Goal: Transaction & Acquisition: Purchase product/service

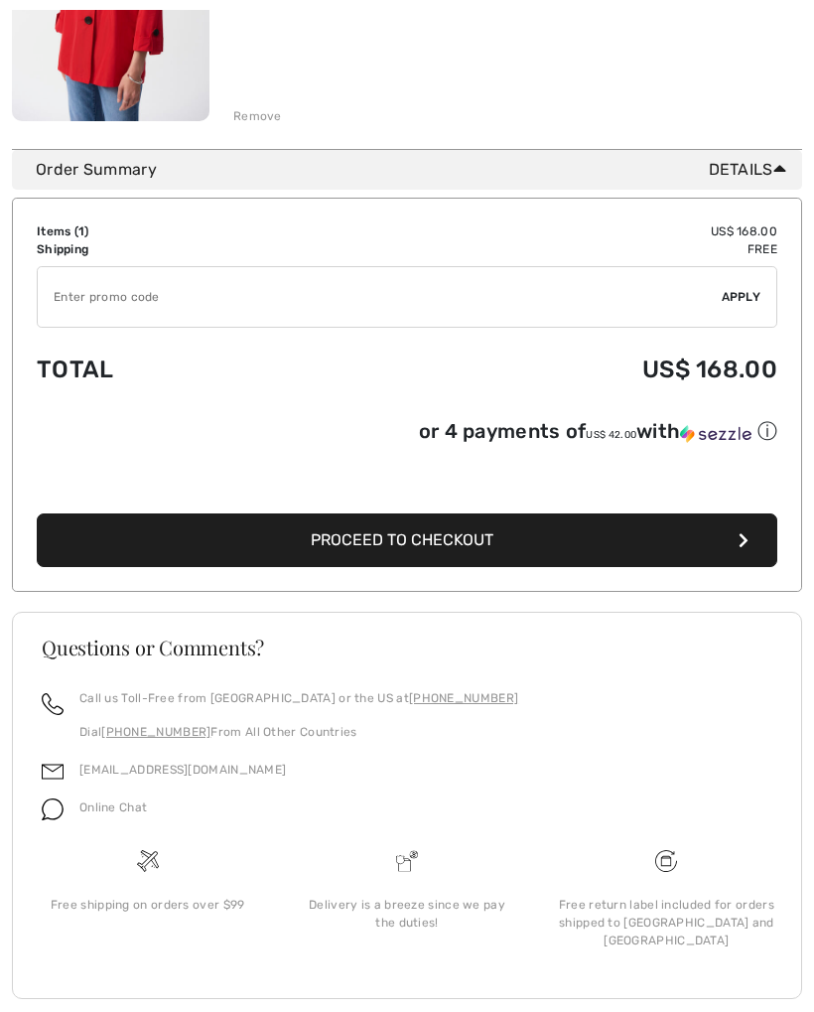
scroll to position [491, 0]
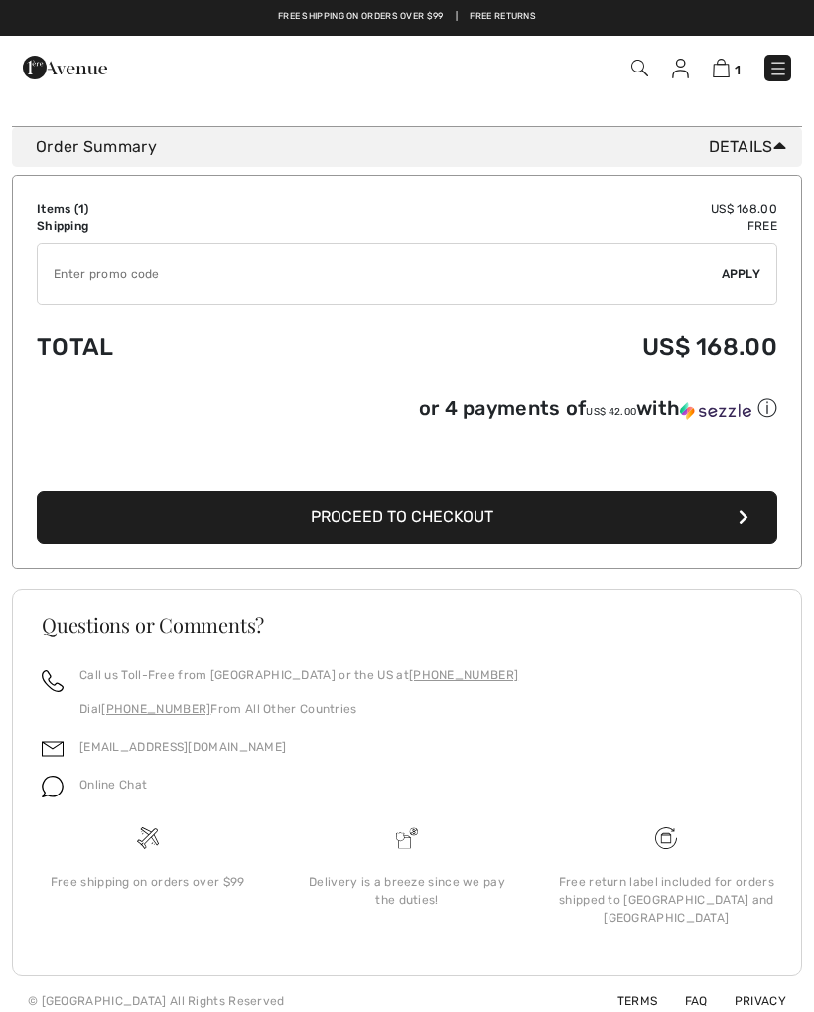
click at [399, 521] on span "Proceed to Checkout" at bounding box center [402, 516] width 183 height 19
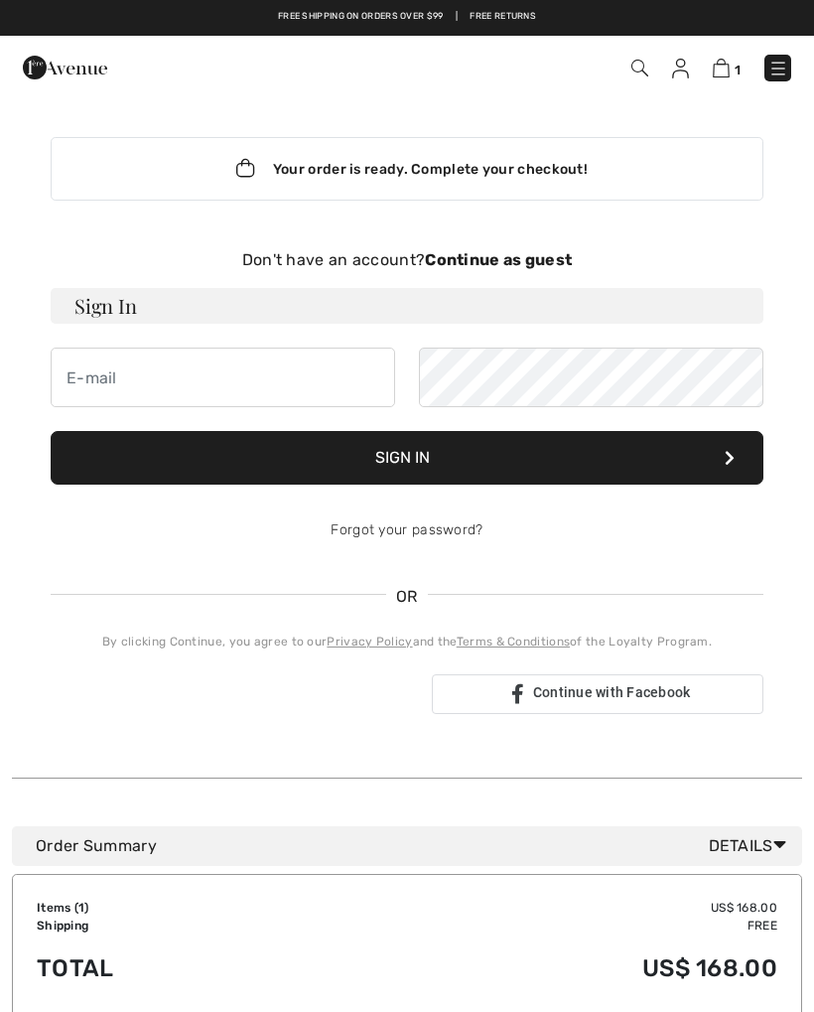
click at [392, 153] on div "Your order is ready. Complete your checkout!" at bounding box center [407, 169] width 713 height 64
click at [114, 368] on input "email" at bounding box center [223, 377] width 345 height 60
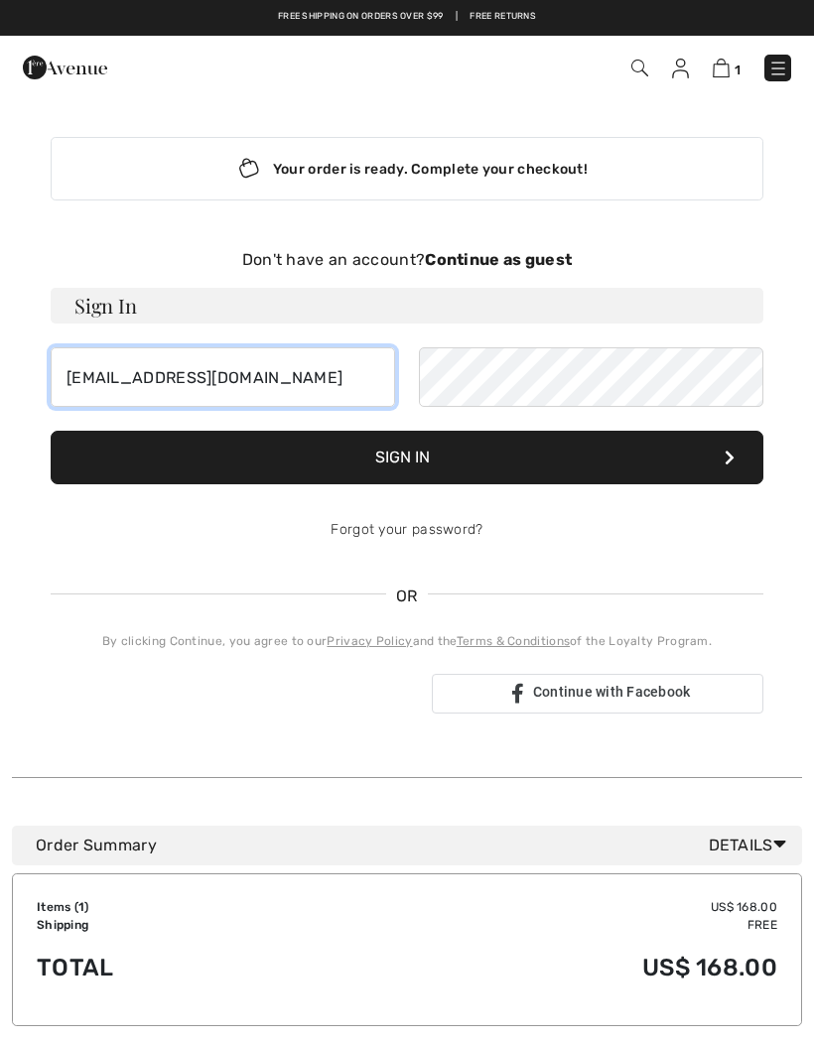
type input "[EMAIL_ADDRESS][DOMAIN_NAME]"
click at [500, 253] on strong "Continue as guest" at bounding box center [498, 259] width 147 height 19
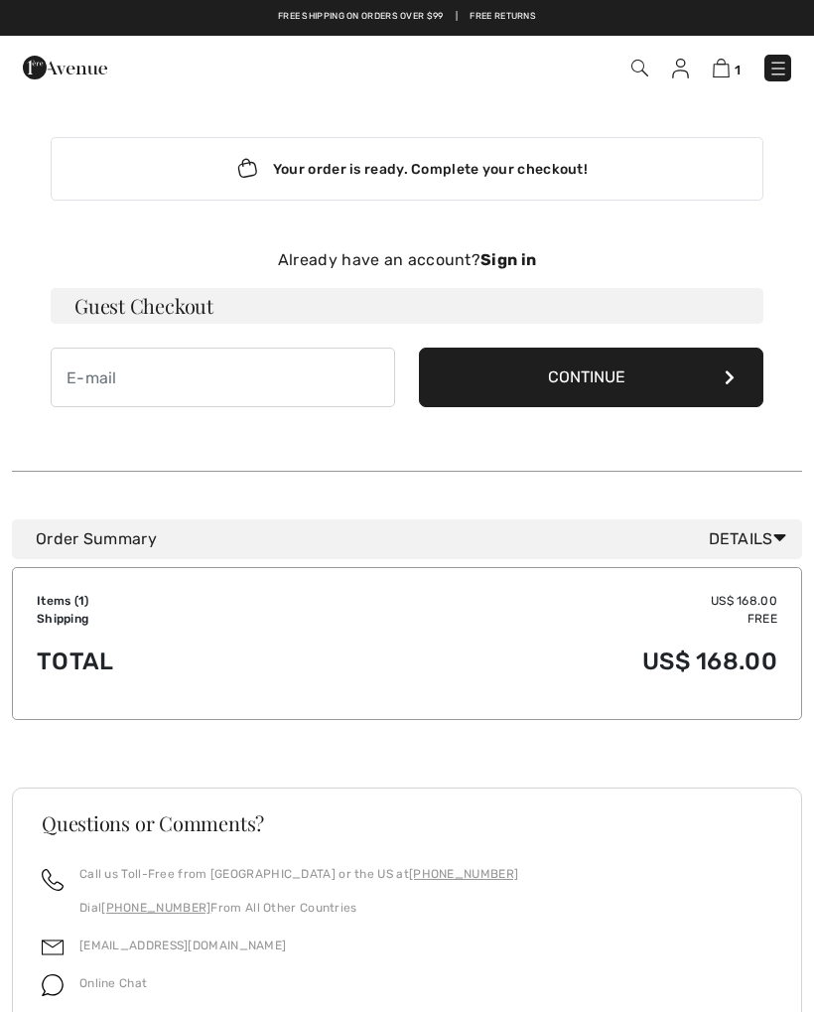
click at [81, 377] on input "email" at bounding box center [223, 377] width 345 height 60
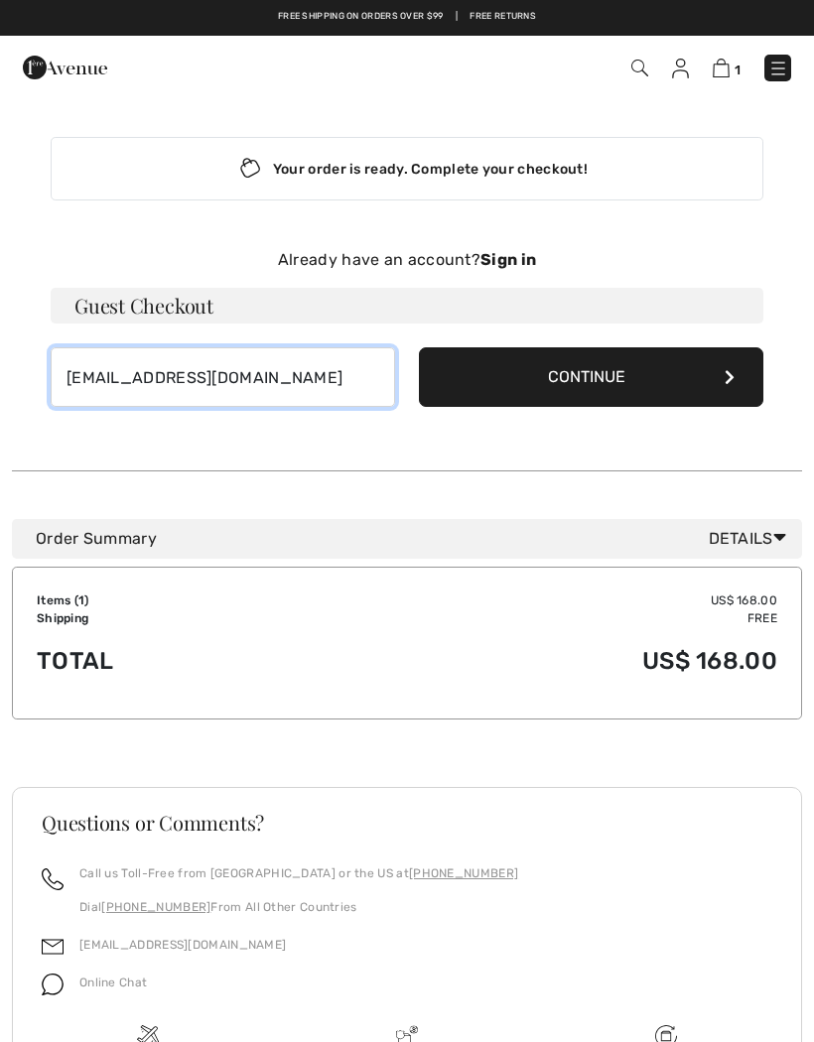
type input "ritalcerne@yahoo.com"
click at [578, 386] on button "Continue" at bounding box center [591, 377] width 345 height 60
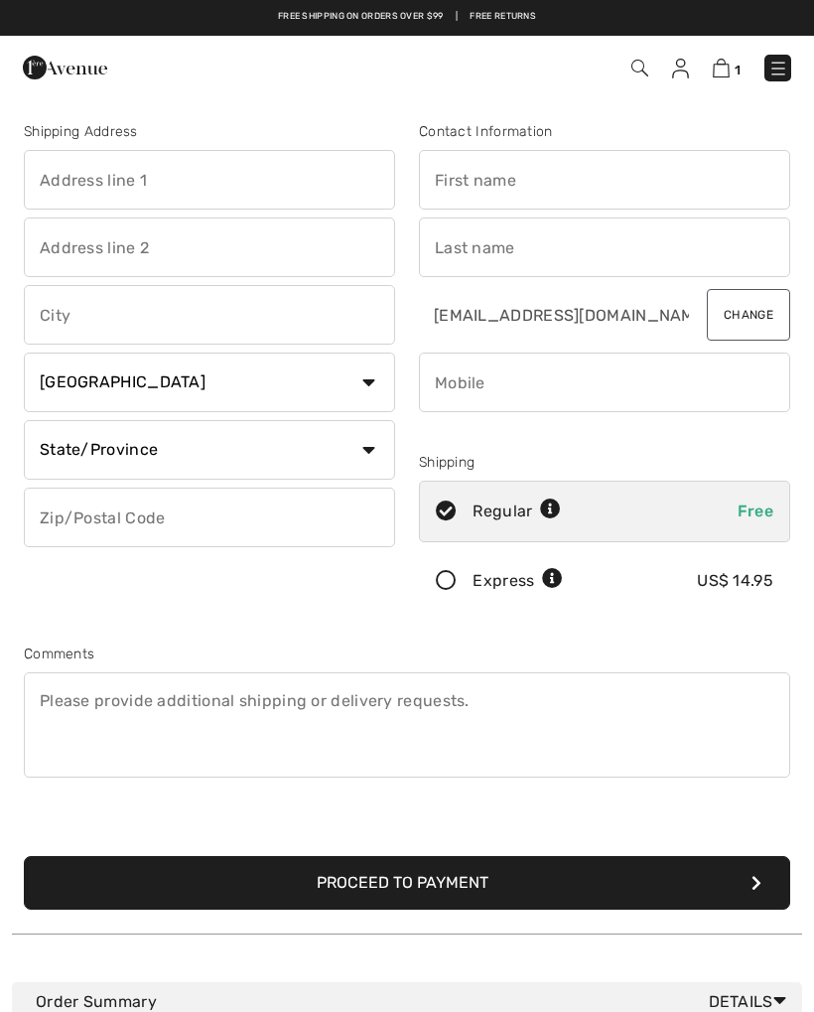
click at [447, 176] on input "text" at bounding box center [604, 180] width 371 height 60
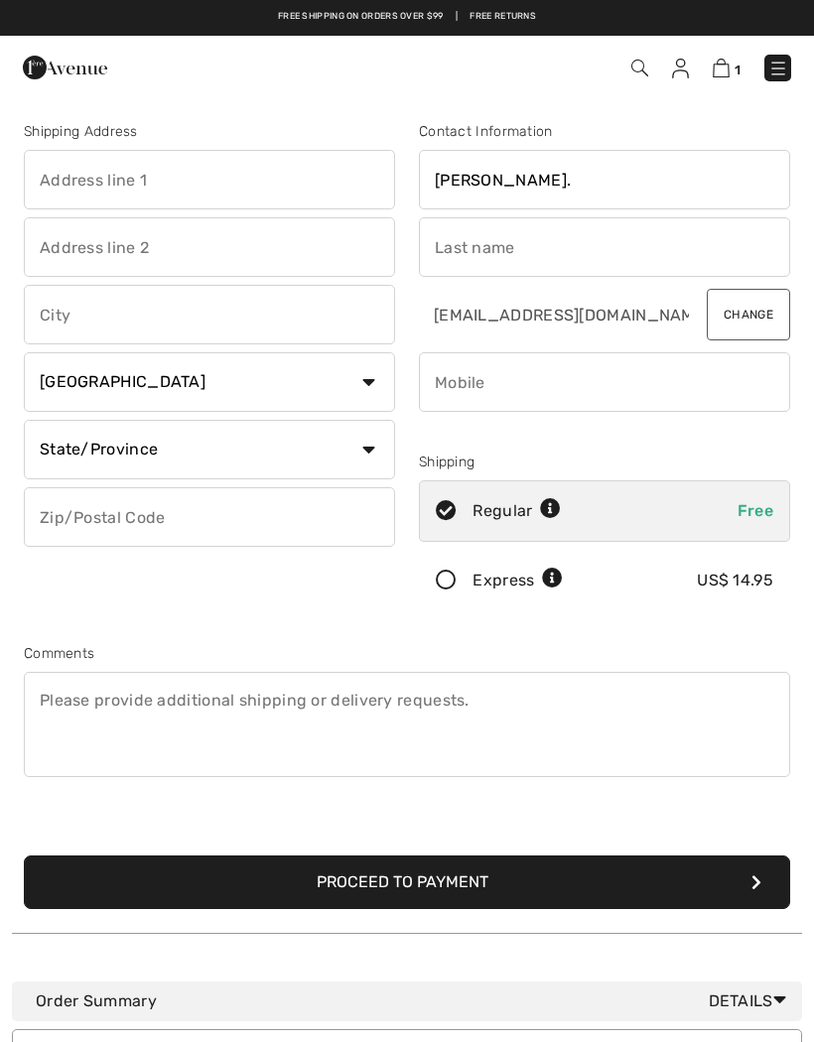
type input "Rita."
click at [470, 235] on input "text" at bounding box center [604, 247] width 371 height 60
type input "Cerne"
click at [61, 178] on input "text" at bounding box center [209, 180] width 371 height 60
type input "8212 S Park Ave"
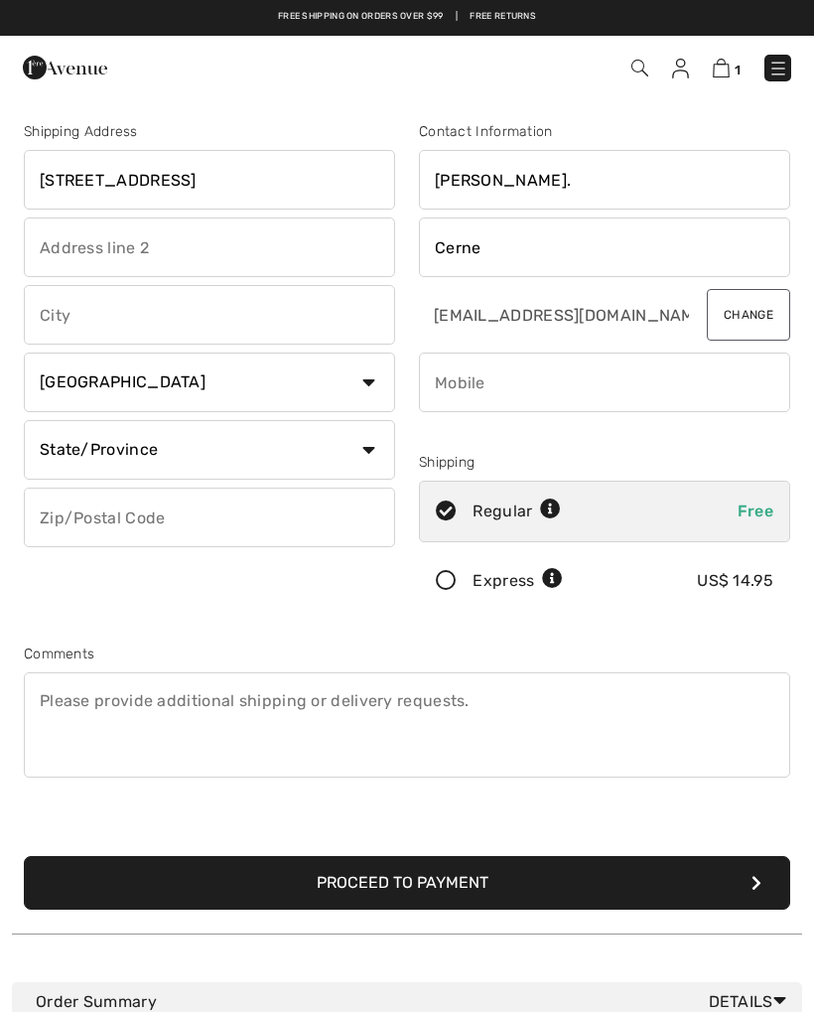
type input "Burr Ridge"
select select "US"
select select "IL"
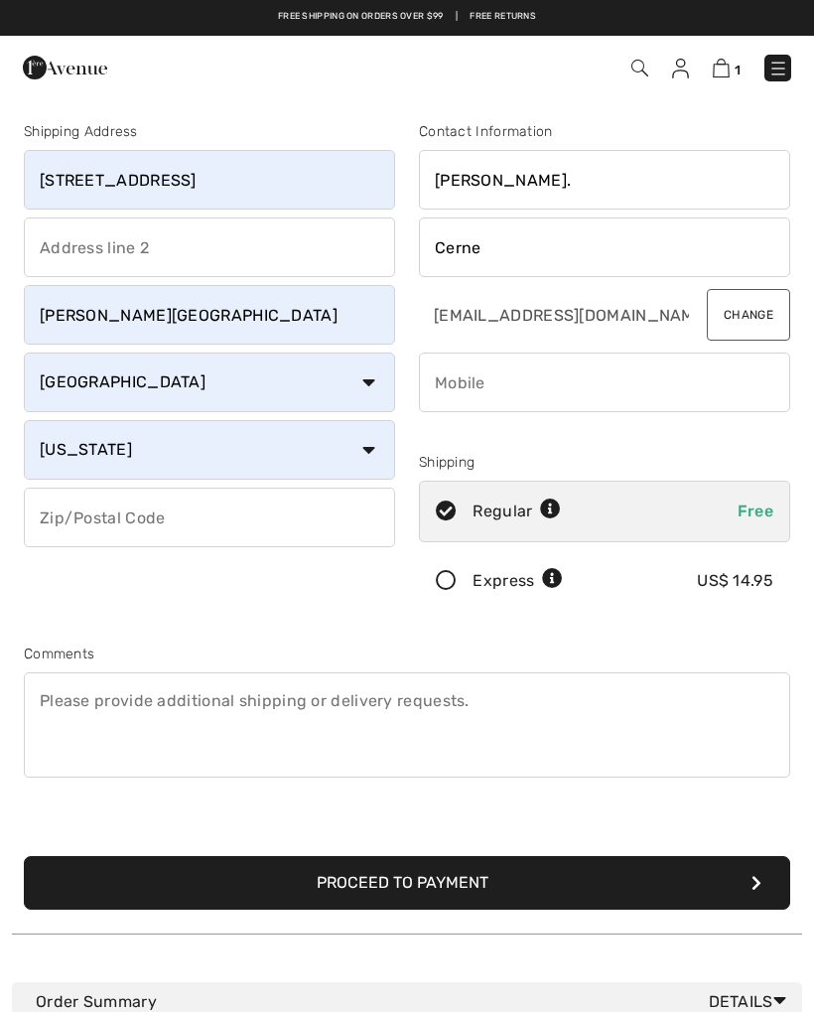
type input "60527"
type input "6309868095"
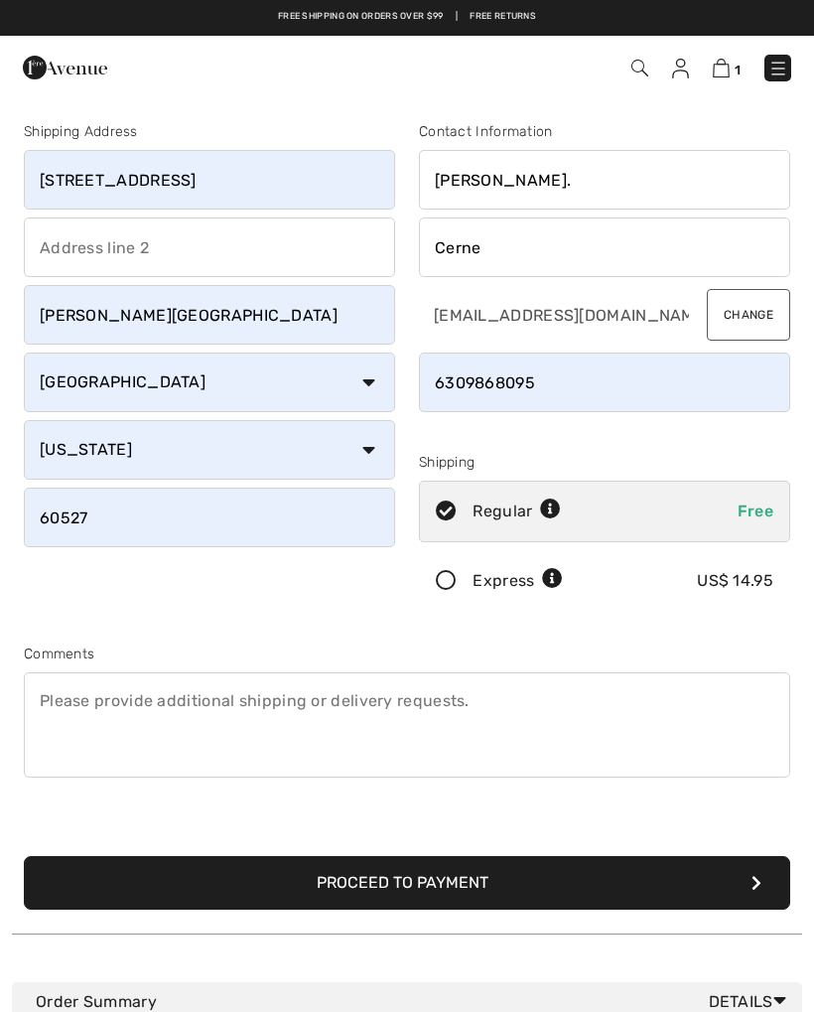
click at [455, 574] on icon at bounding box center [446, 581] width 53 height 21
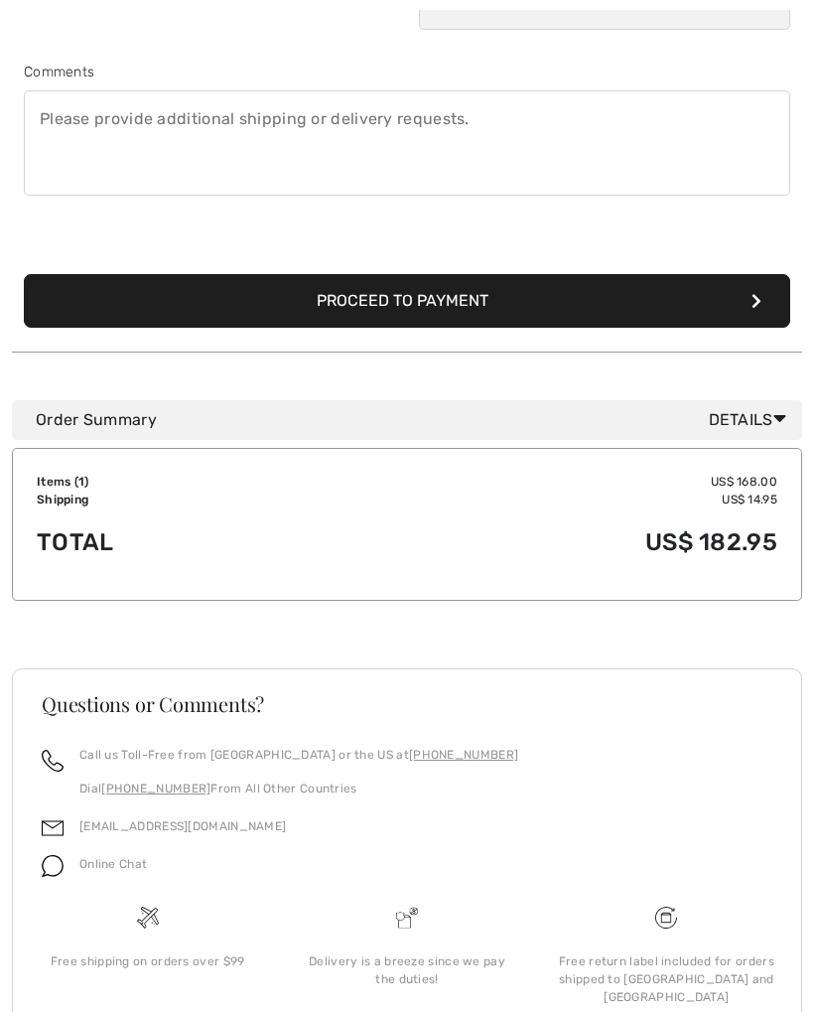
scroll to position [583, 0]
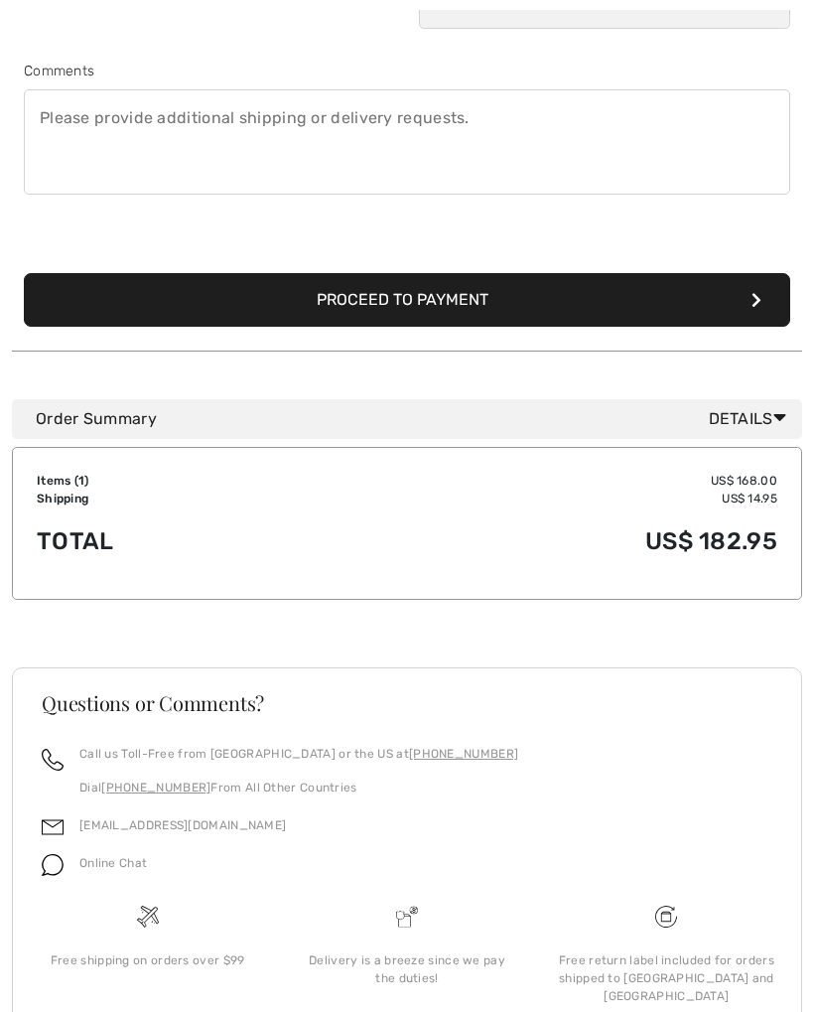
click at [398, 292] on button "Proceed to Payment" at bounding box center [407, 300] width 766 height 54
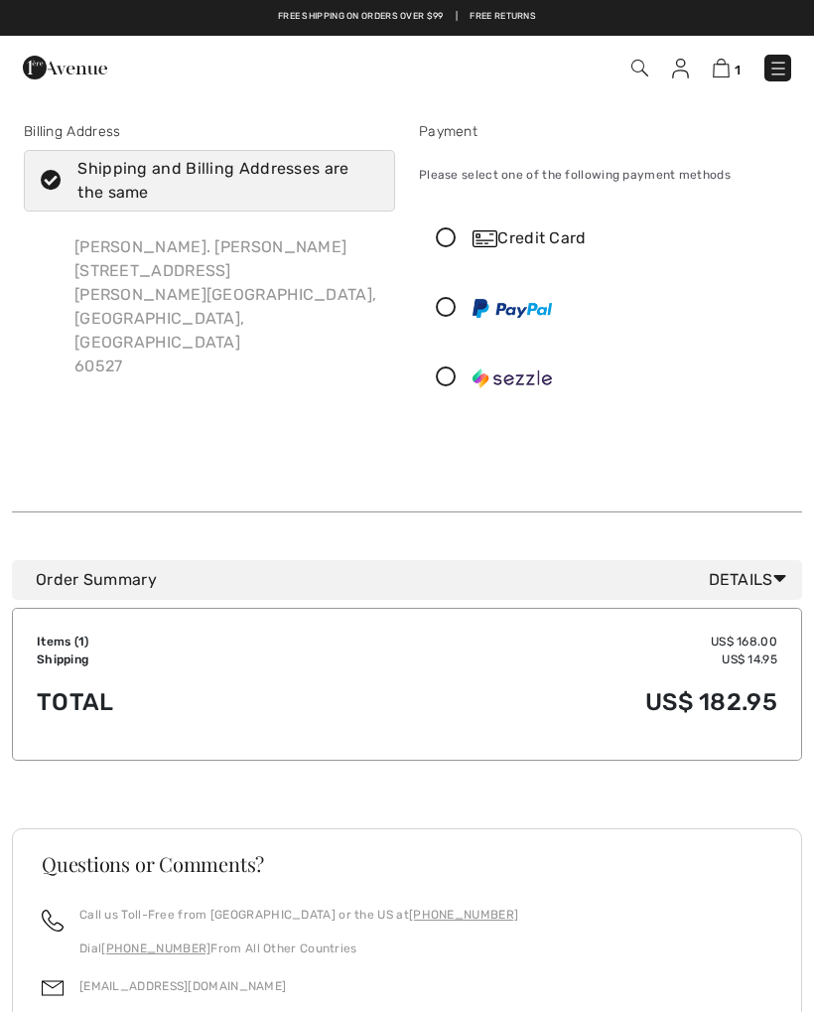
click at [517, 228] on div "Credit Card" at bounding box center [625, 238] width 304 height 24
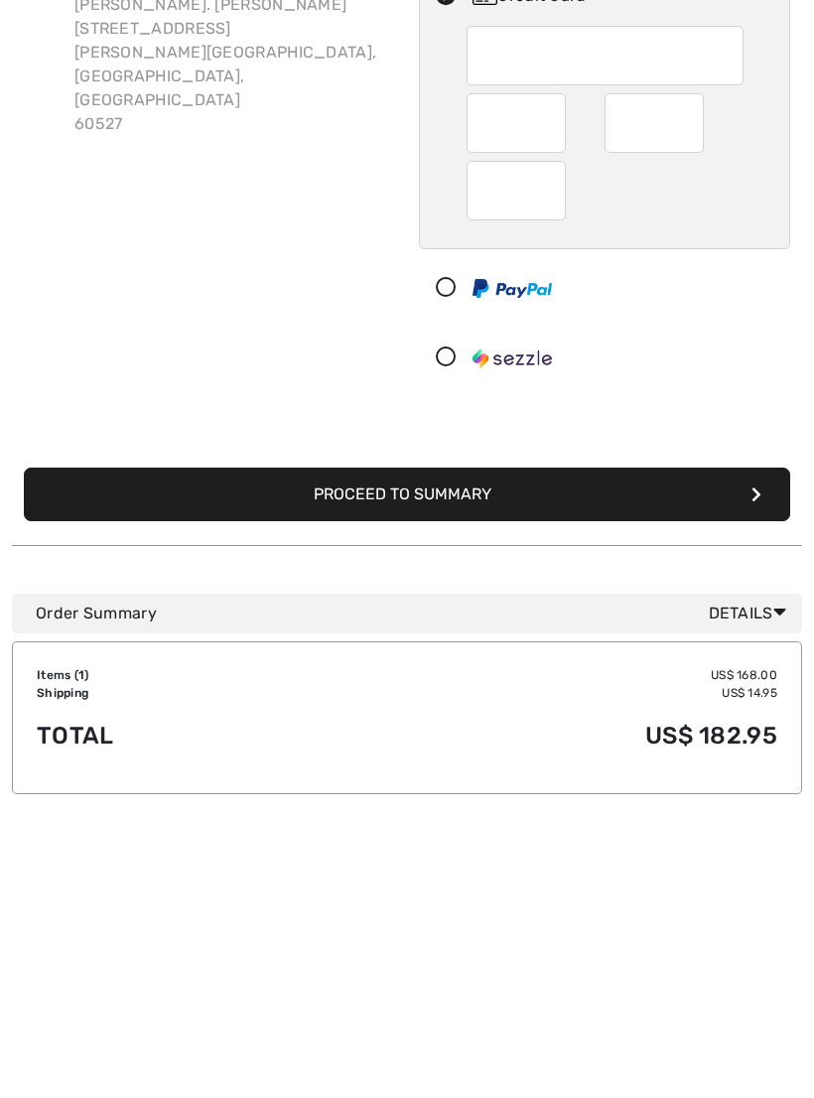
click at [399, 710] on button "Proceed to Summary" at bounding box center [407, 737] width 766 height 54
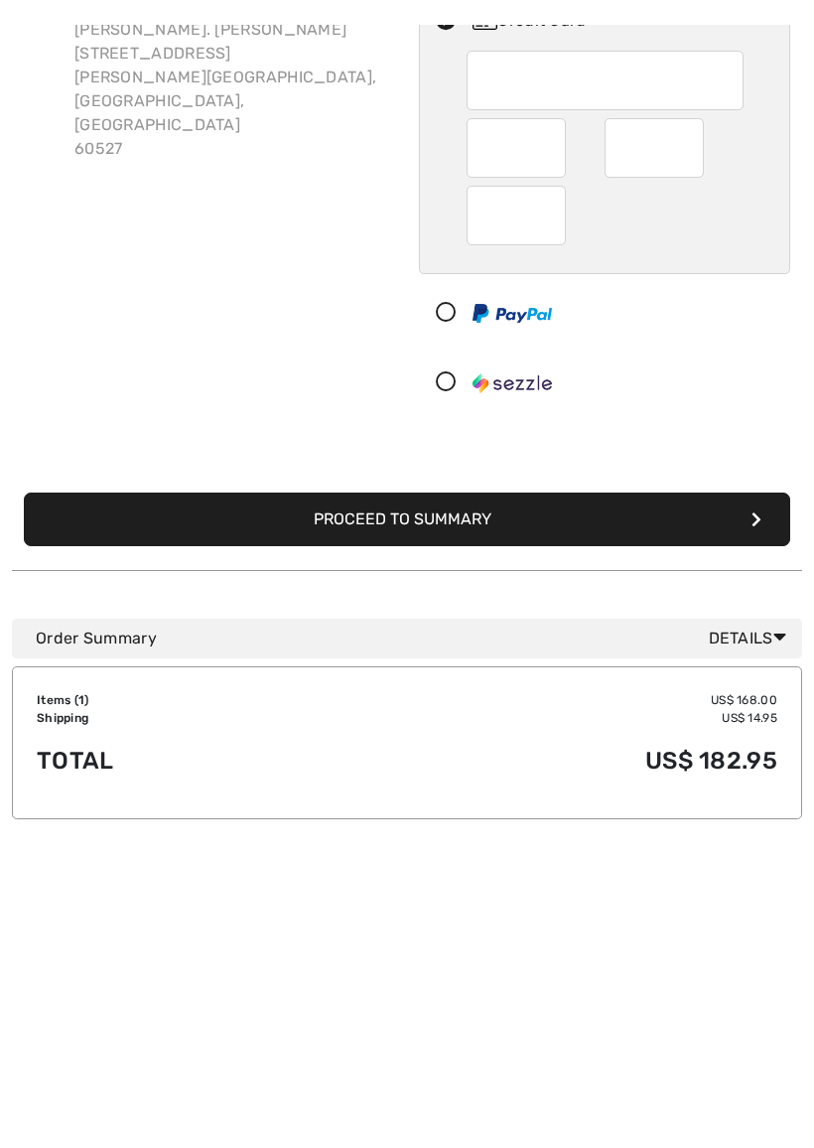
scroll to position [242, 0]
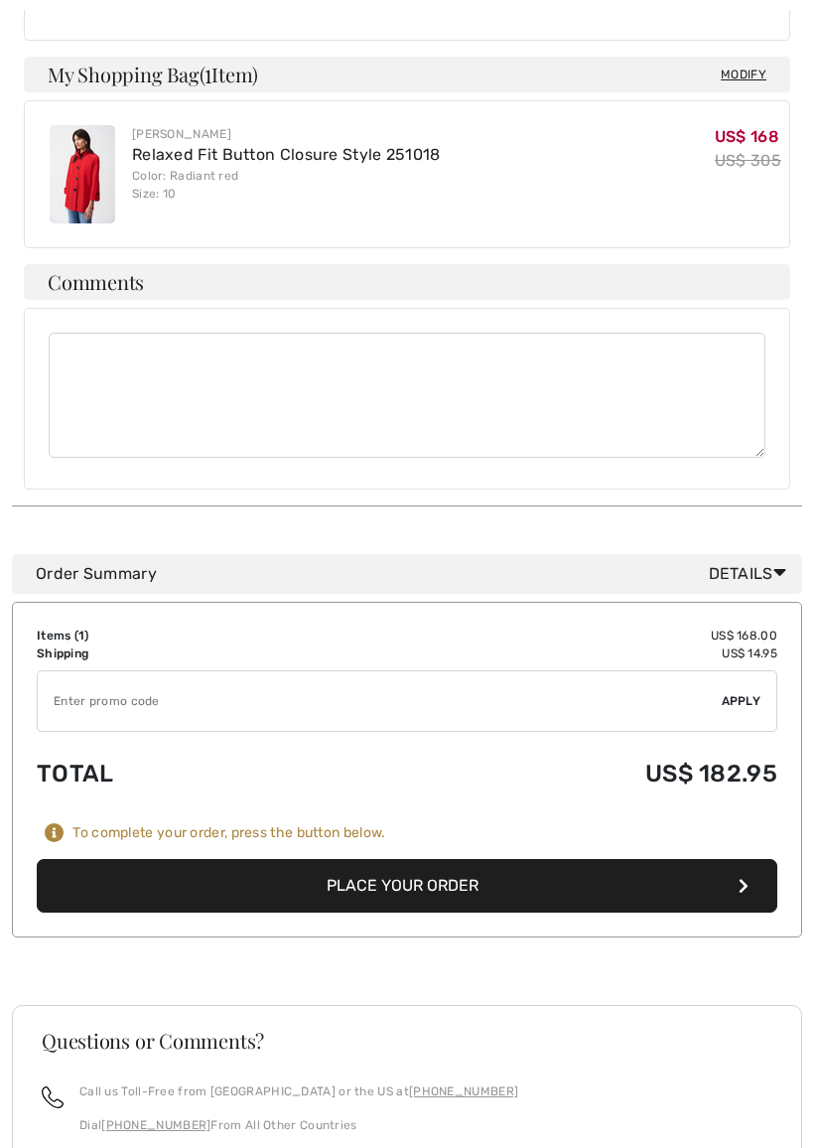
click at [417, 860] on button "Place Your Order" at bounding box center [407, 887] width 741 height 54
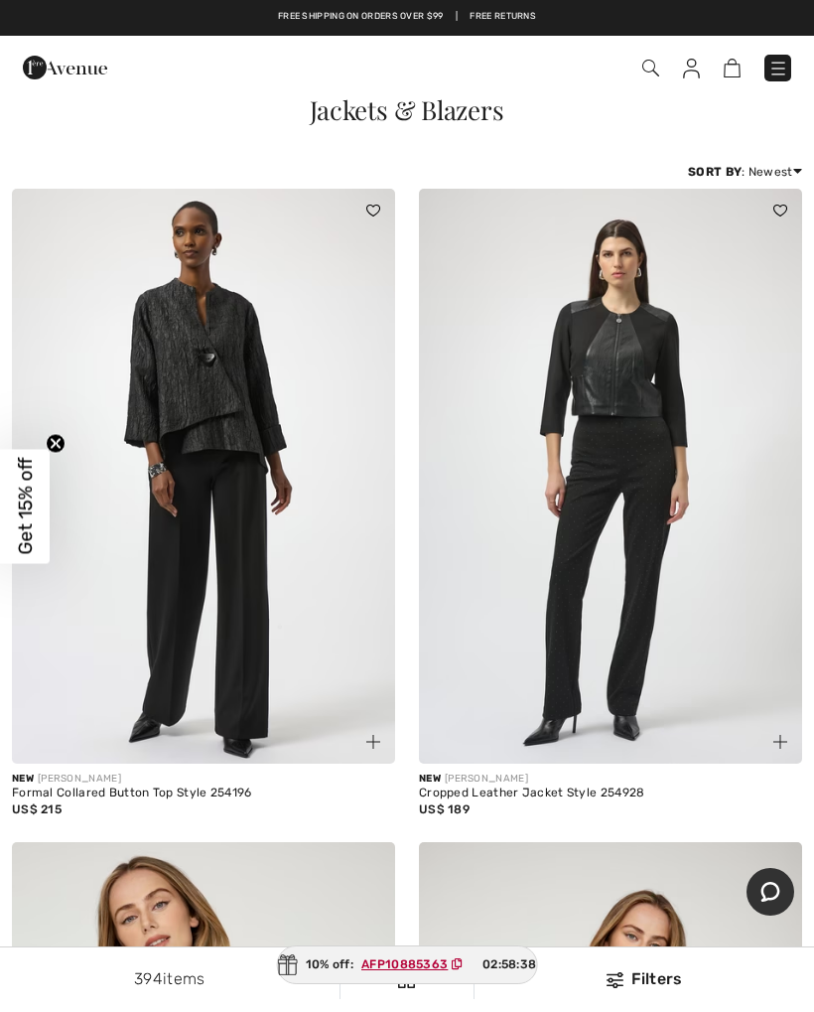
click at [646, 69] on img at bounding box center [650, 68] width 17 height 17
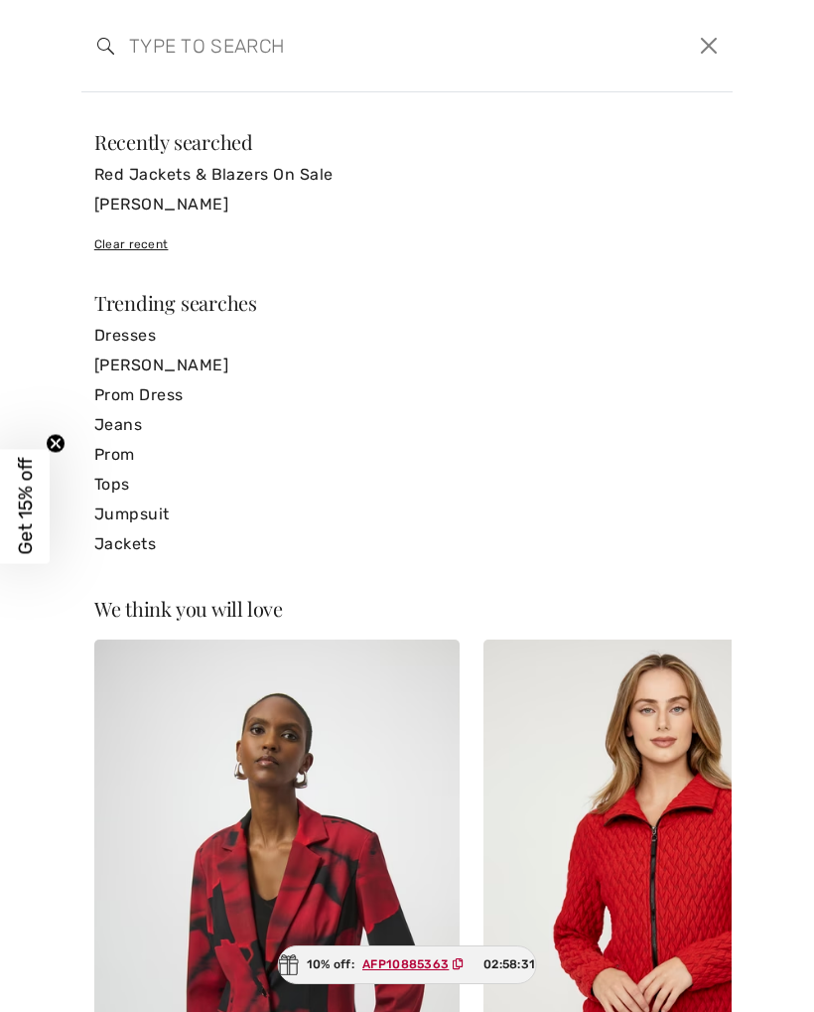
click at [141, 31] on input "search" at bounding box center [337, 46] width 447 height 60
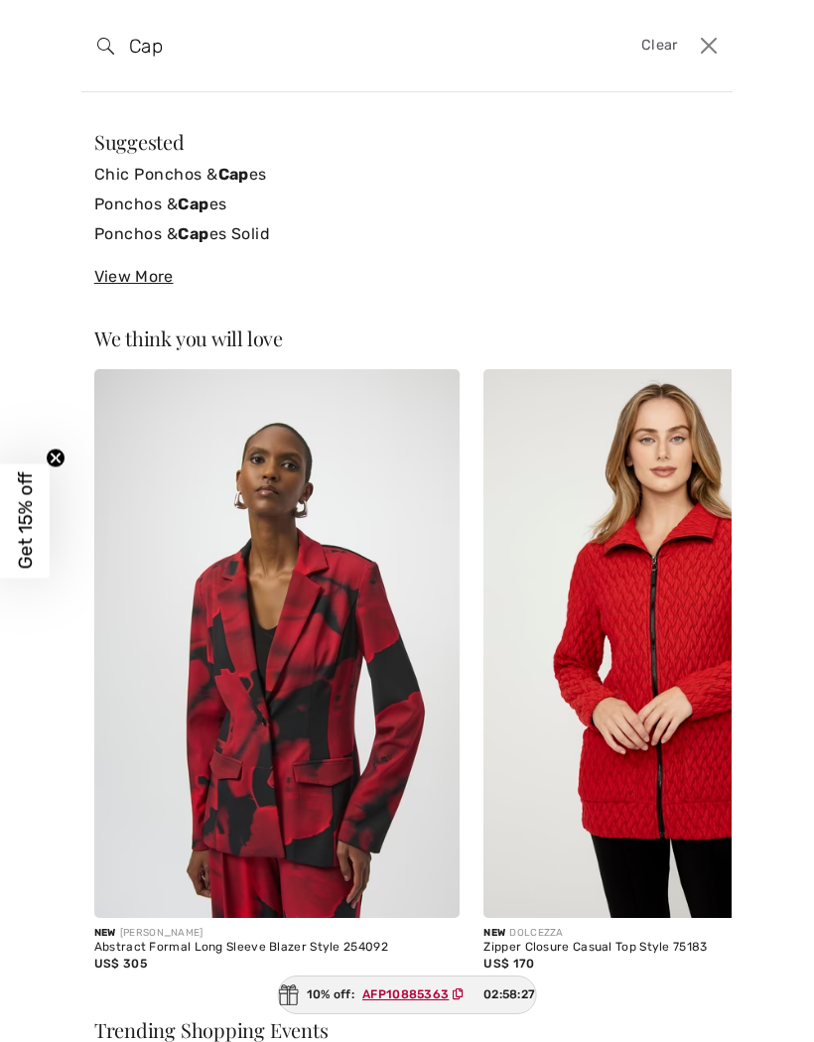
type input "Cape"
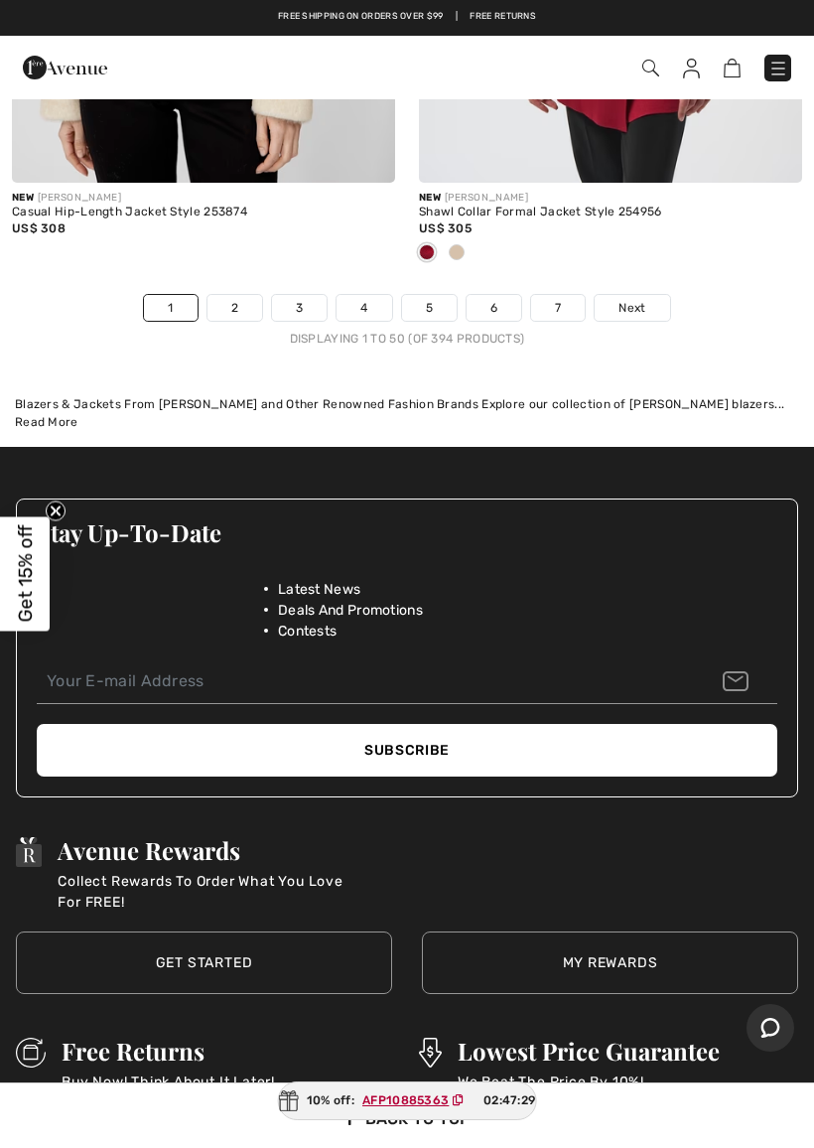
scroll to position [17387, 0]
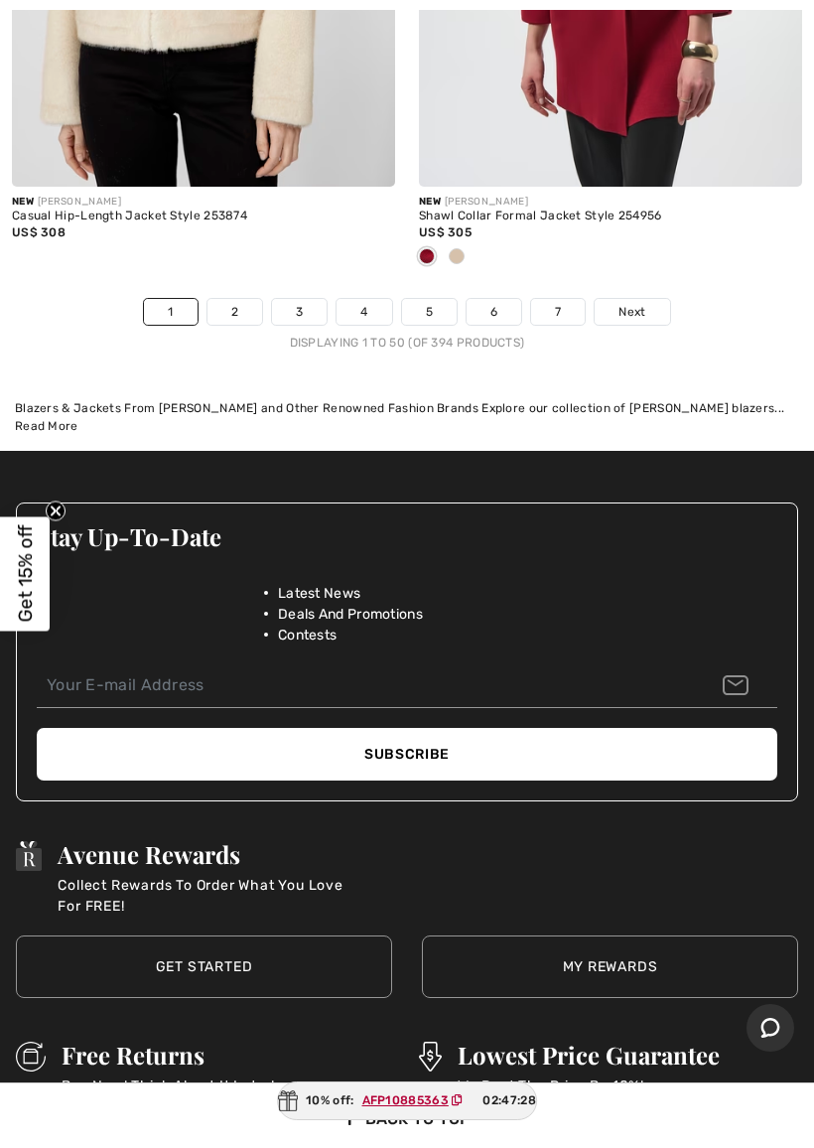
click at [625, 303] on span "Next" at bounding box center [632, 312] width 27 height 18
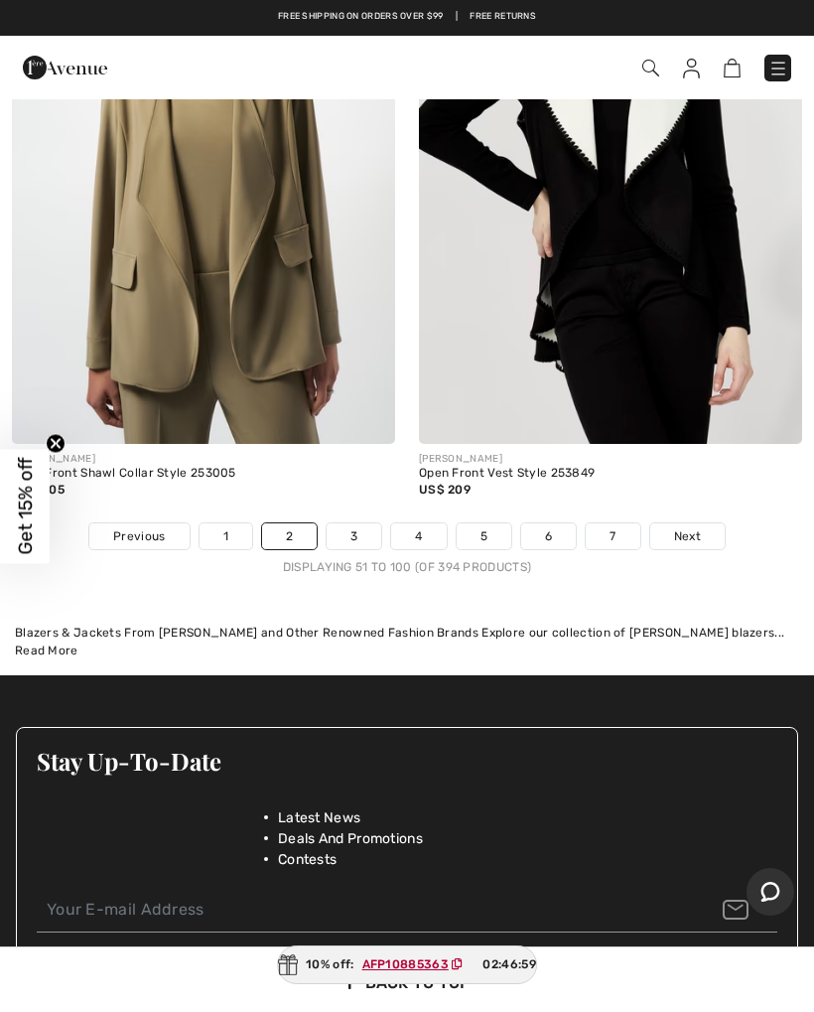
scroll to position [17156, 0]
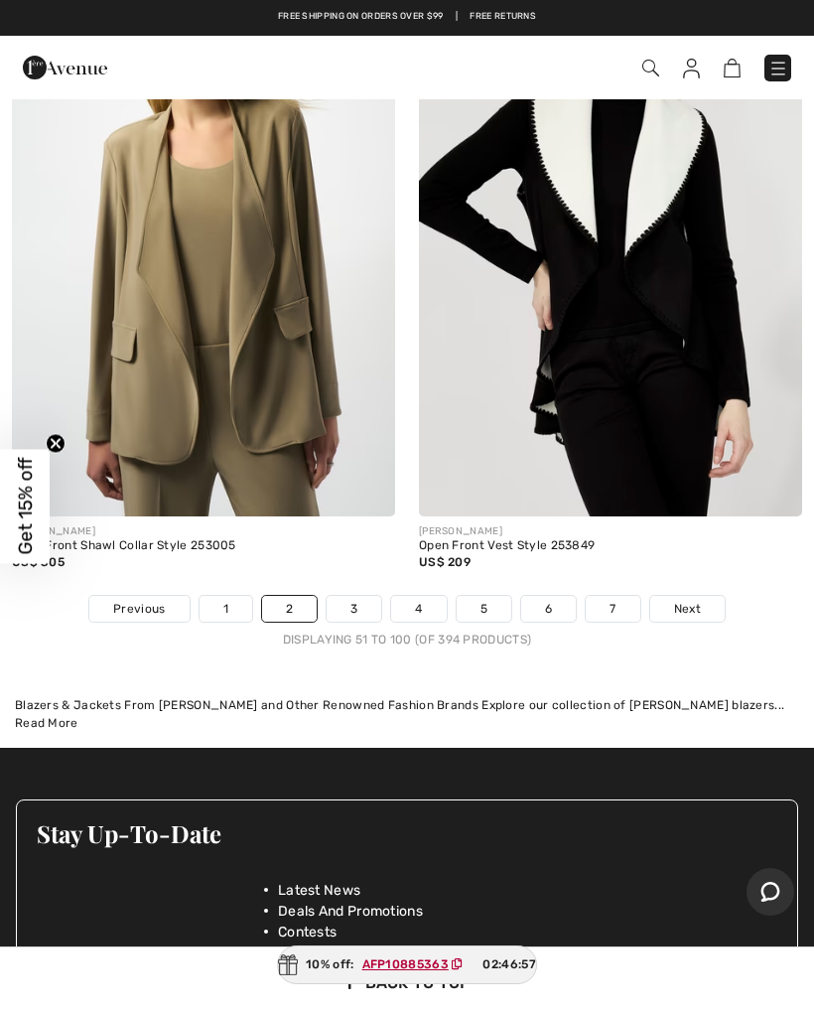
click at [693, 600] on span "Next" at bounding box center [687, 609] width 27 height 18
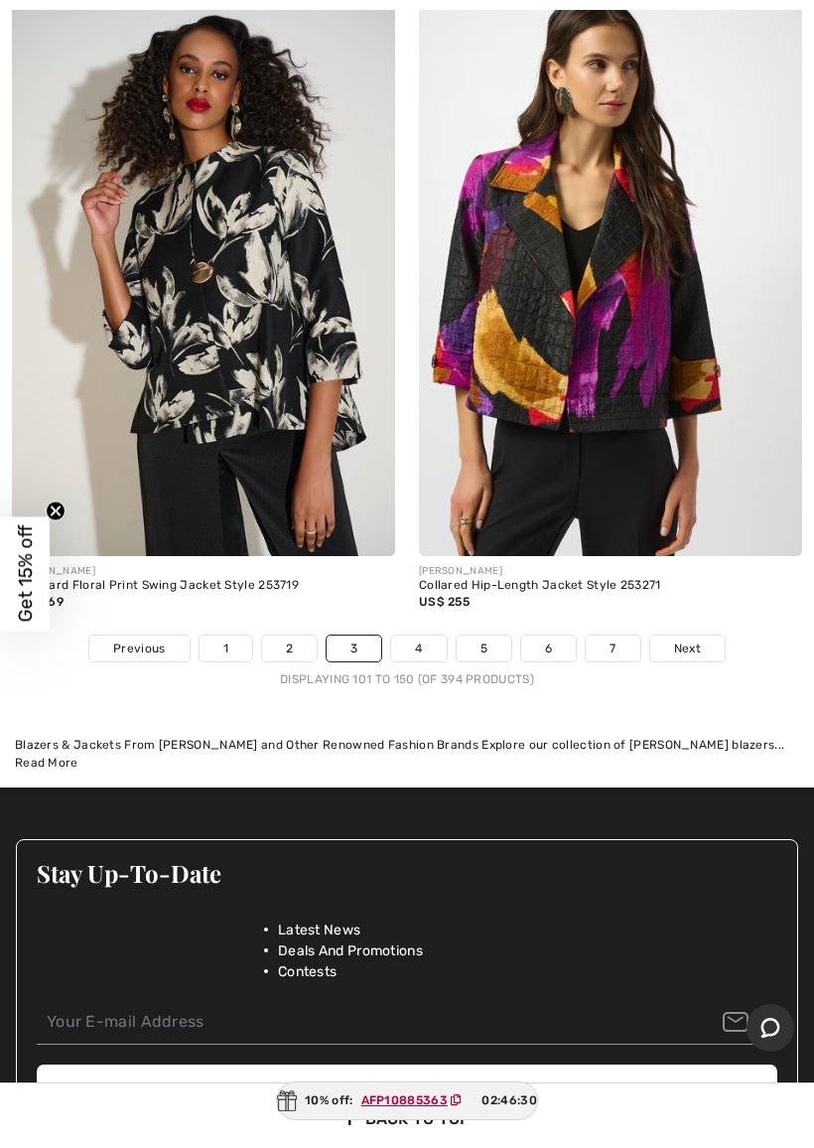
scroll to position [16959, 0]
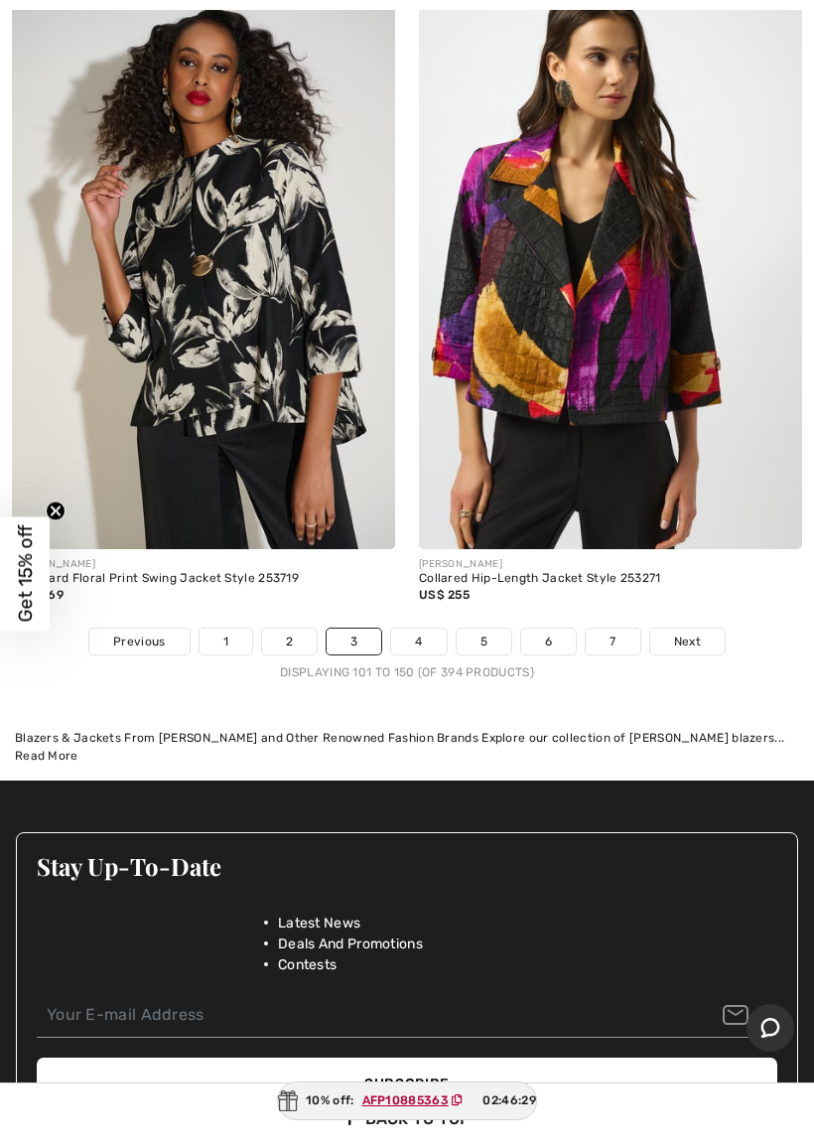
click at [690, 632] on span "Next" at bounding box center [687, 641] width 27 height 18
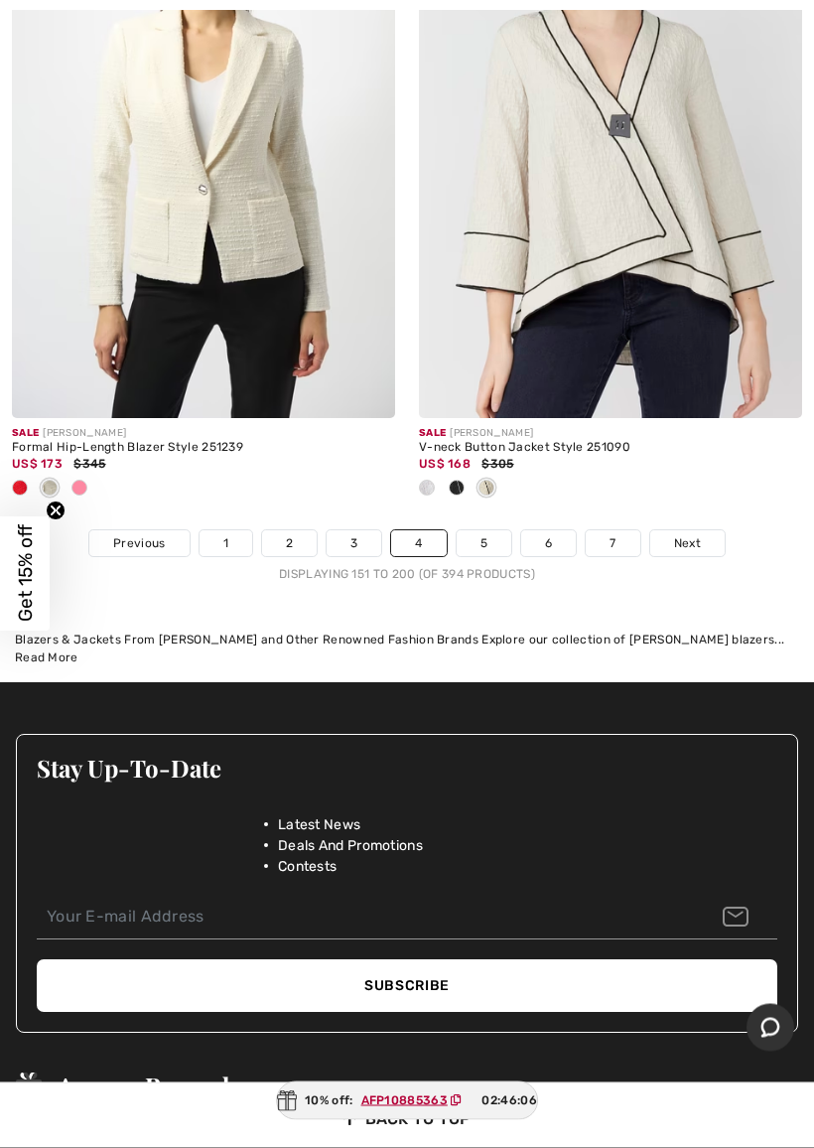
scroll to position [17287, 0]
click at [674, 534] on span "Next" at bounding box center [687, 543] width 27 height 18
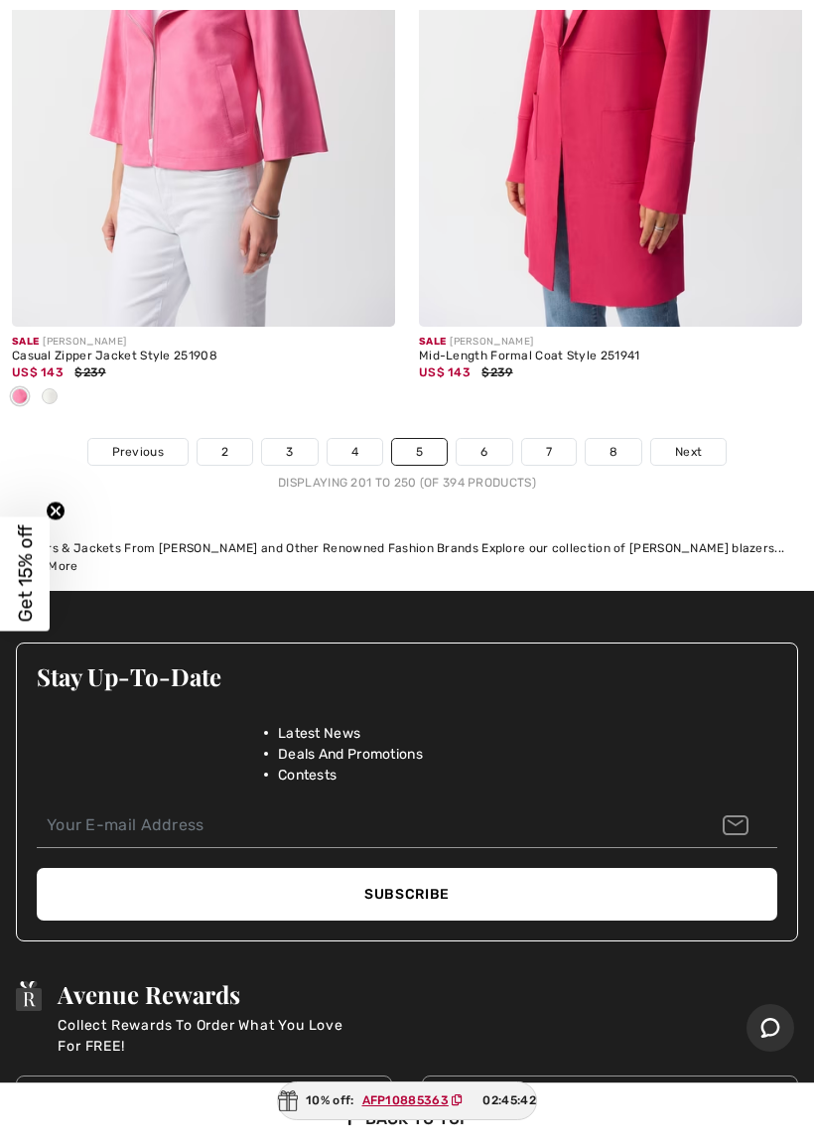
scroll to position [17416, 0]
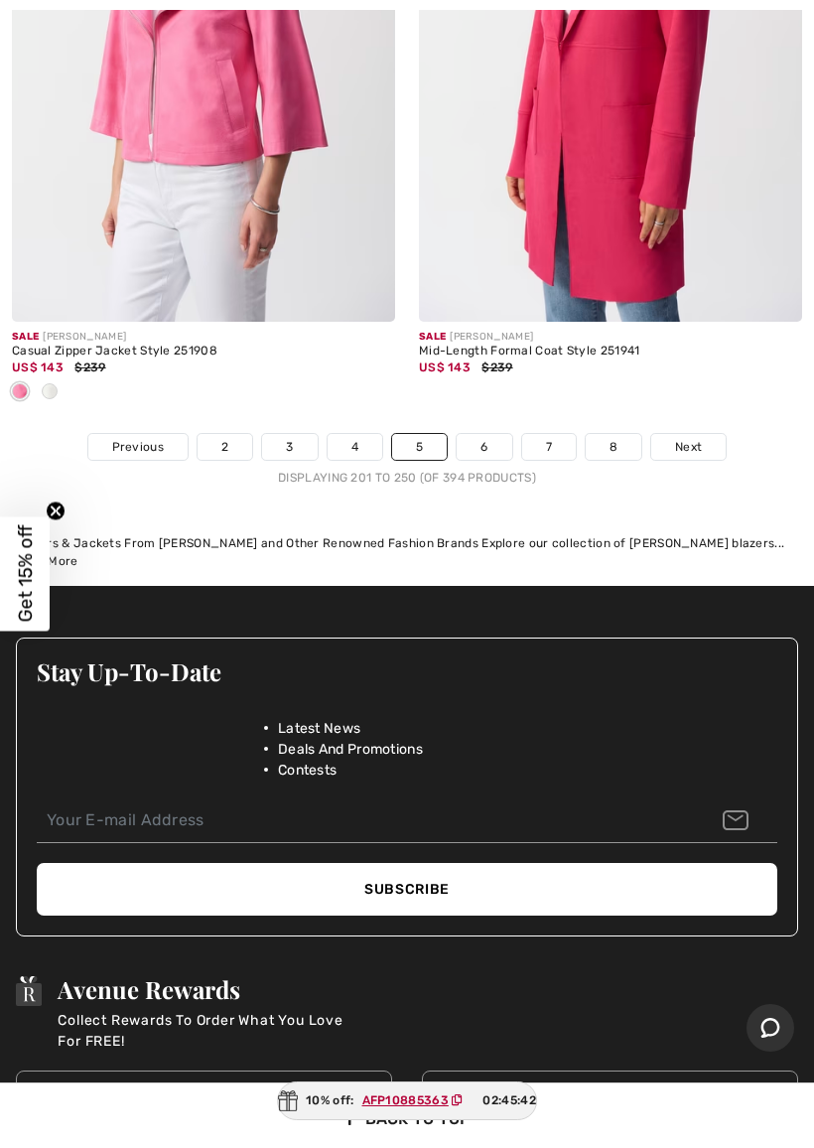
click at [687, 438] on span "Next" at bounding box center [688, 447] width 27 height 18
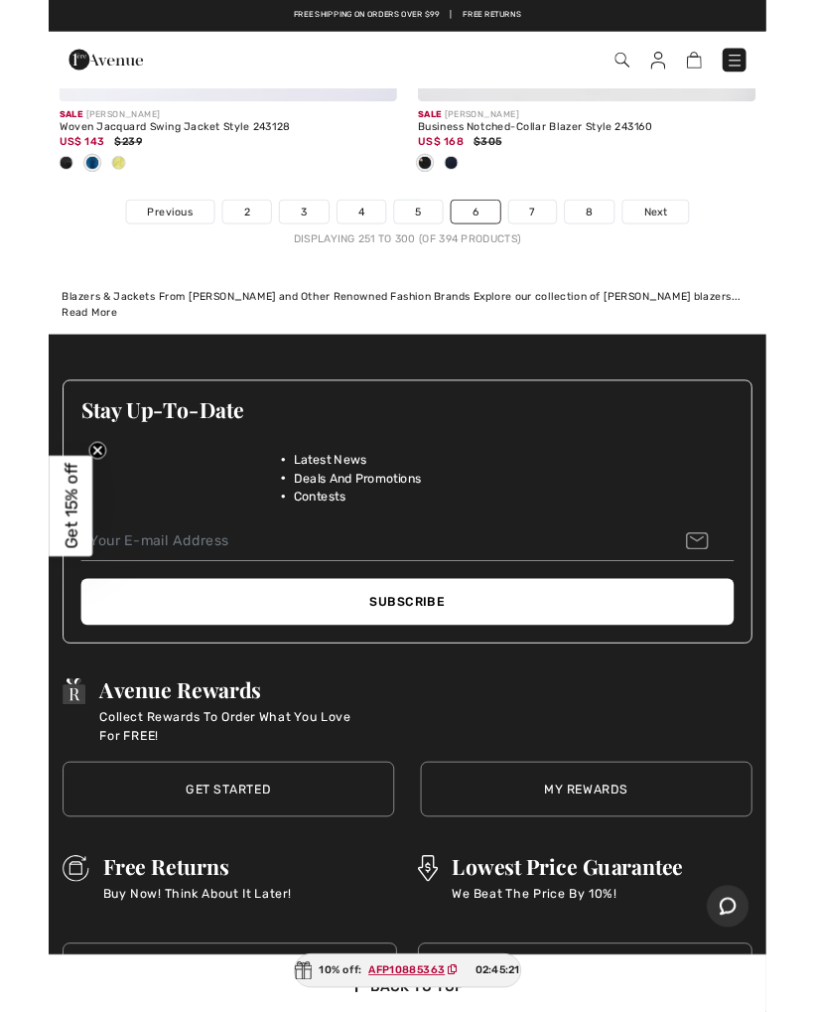
scroll to position [17423, 0]
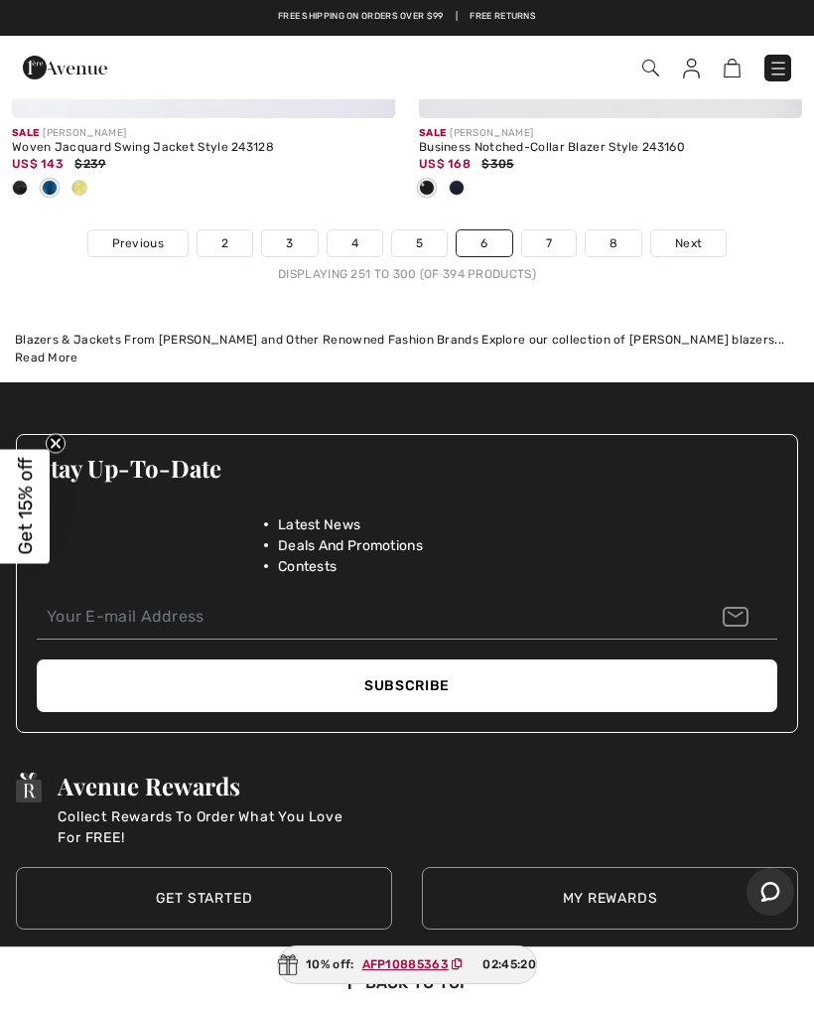
click at [676, 234] on span "Next" at bounding box center [688, 243] width 27 height 18
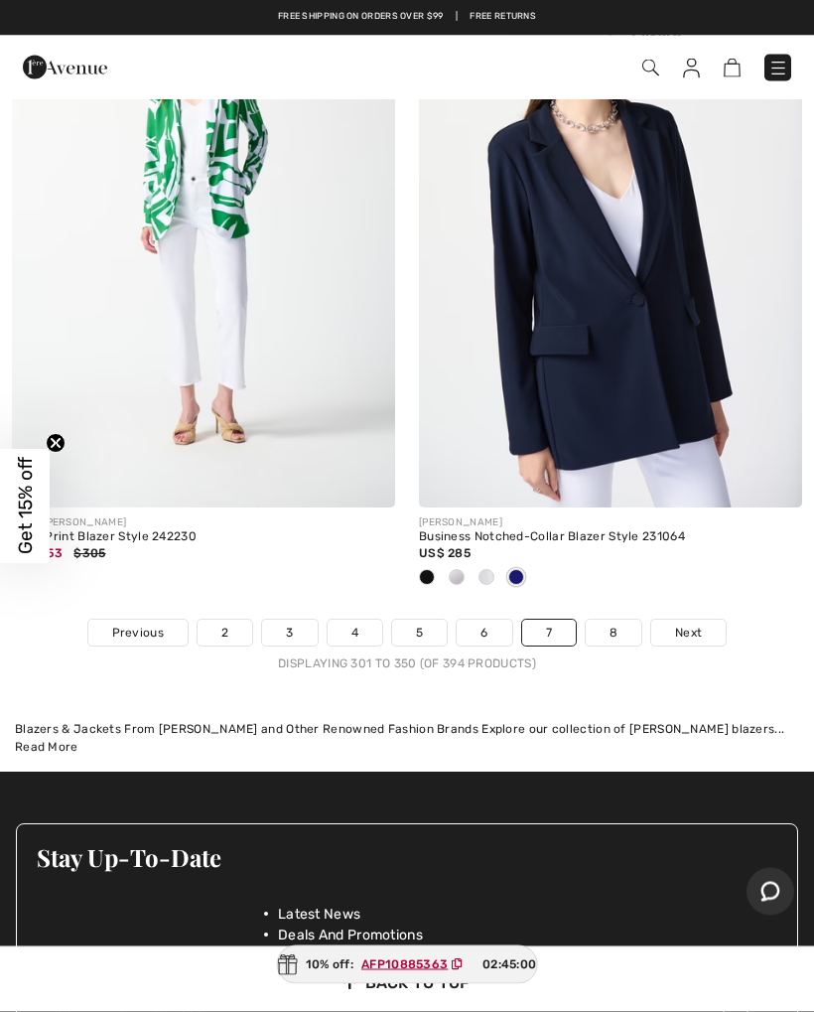
scroll to position [17066, 0]
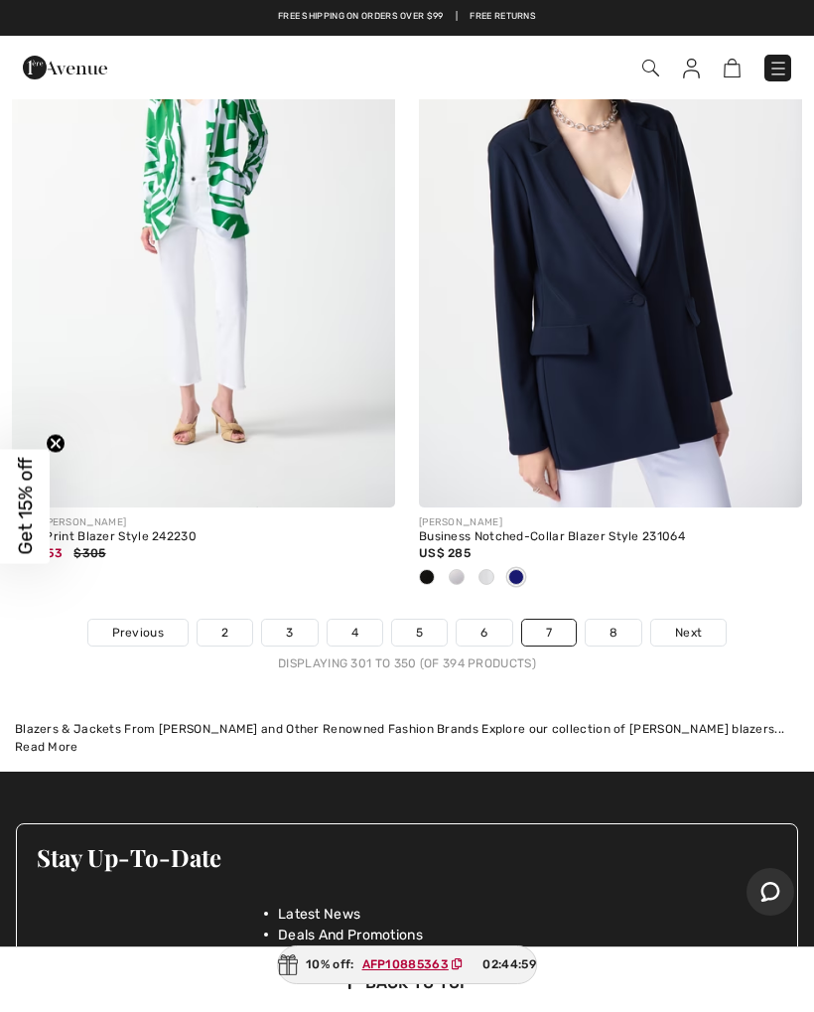
click at [701, 623] on span "Next" at bounding box center [688, 632] width 27 height 18
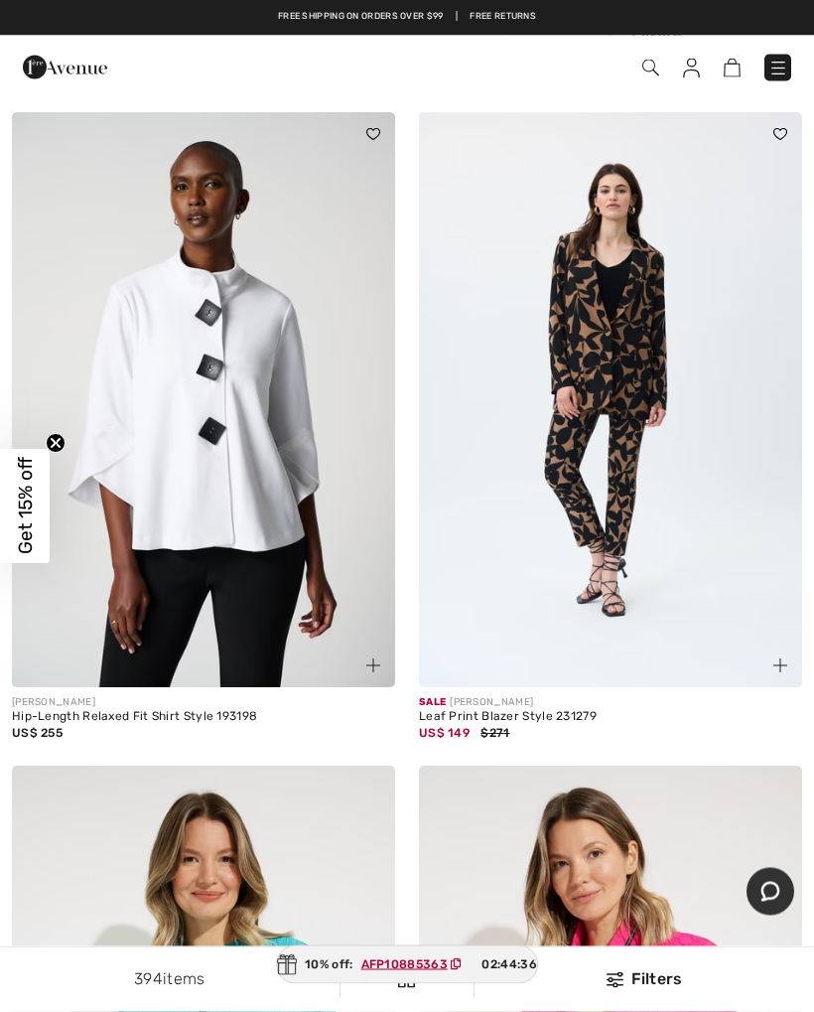
scroll to position [12558, 0]
